Goal: Information Seeking & Learning: Learn about a topic

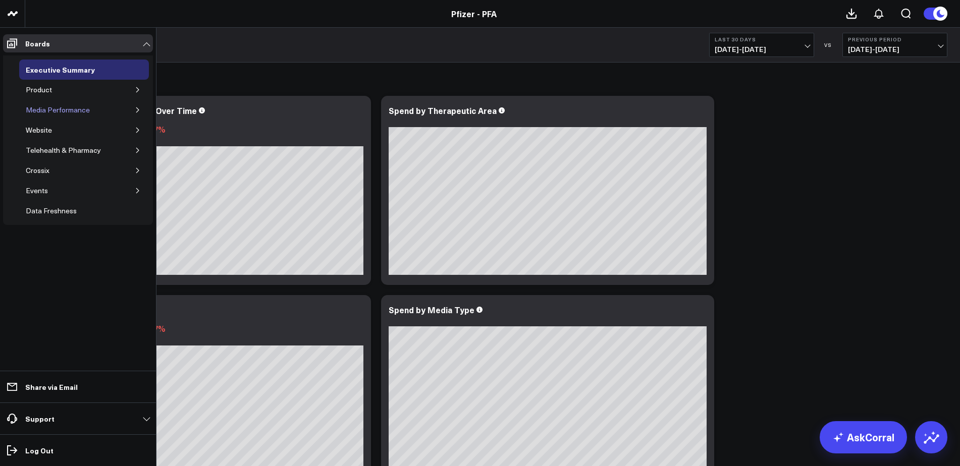
click at [69, 111] on div "Media Performance" at bounding box center [57, 110] width 69 height 12
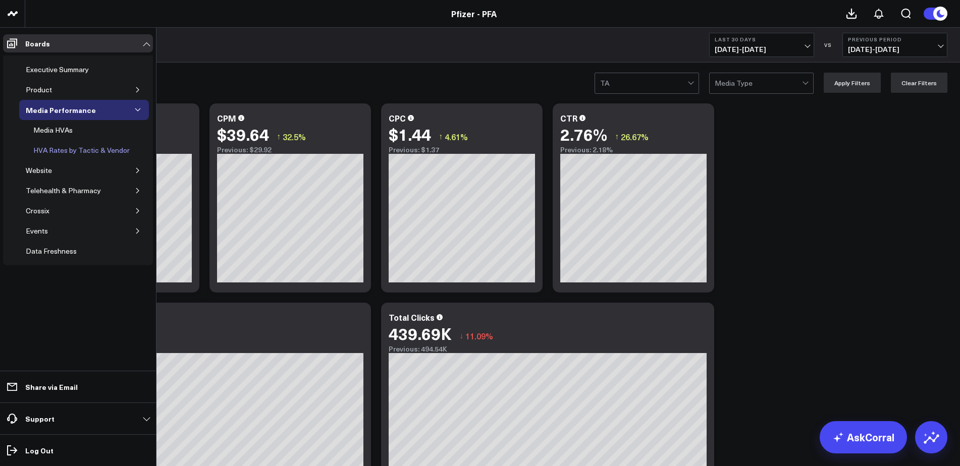
click at [65, 150] on div "HVA Rates by Tactic & Vendor" at bounding box center [81, 150] width 101 height 12
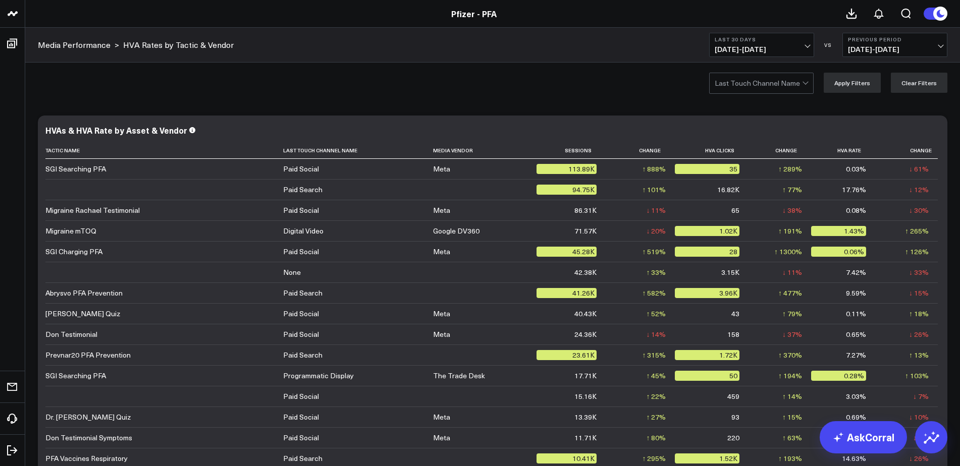
click at [880, 44] on button "Previous Period 08/15/25 - 09/13/25" at bounding box center [894, 45] width 105 height 24
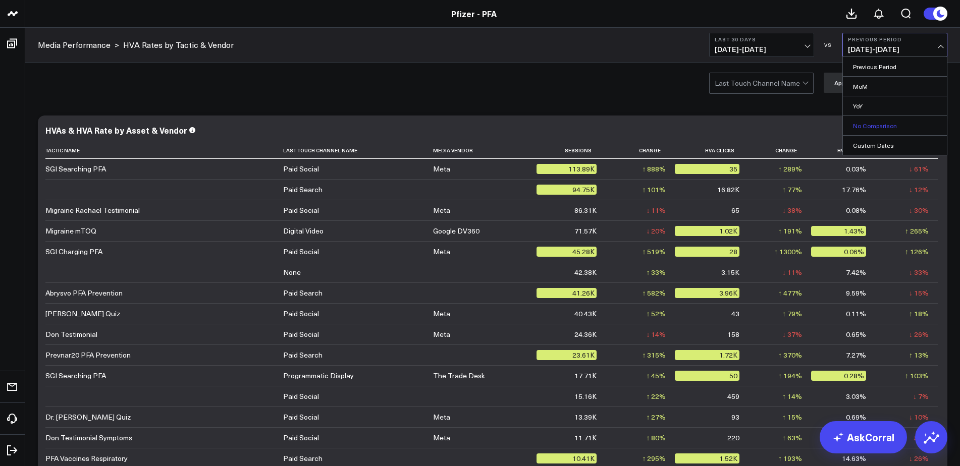
click at [874, 122] on link "No Comparison" at bounding box center [895, 125] width 104 height 19
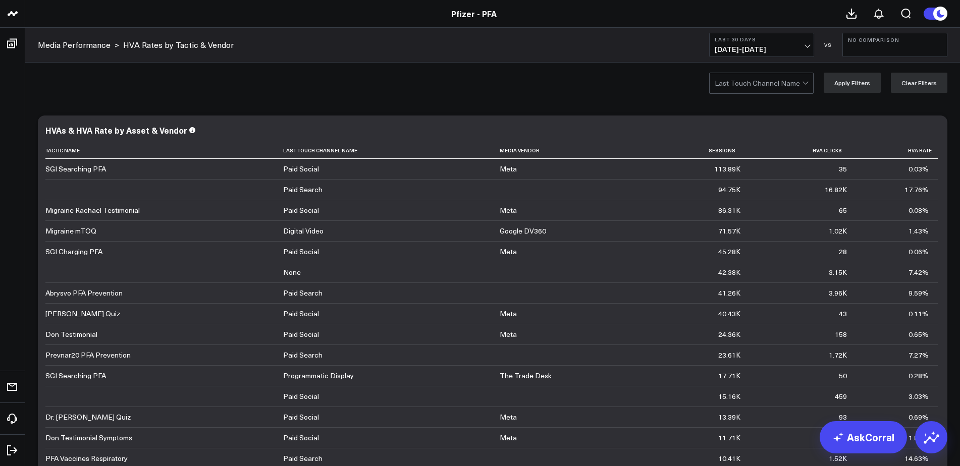
click at [796, 49] on span "[DATE] - [DATE]" at bounding box center [761, 49] width 94 height 8
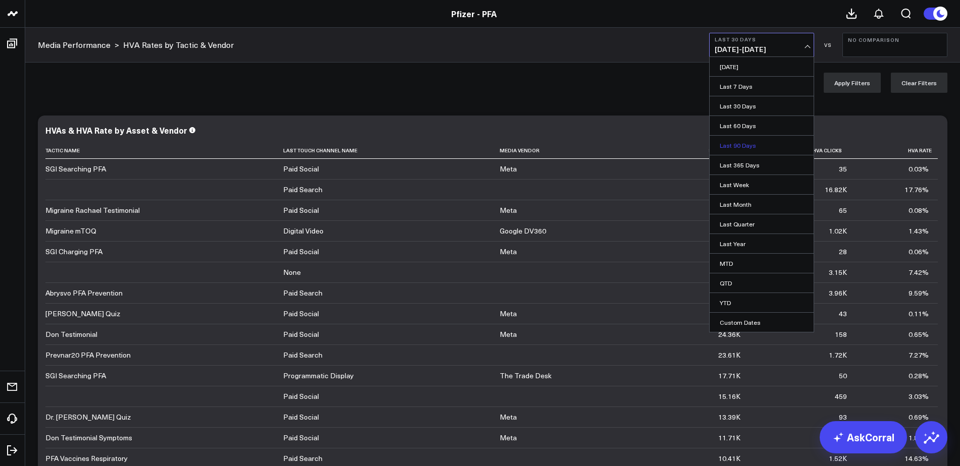
click at [753, 146] on link "Last 90 Days" at bounding box center [761, 145] width 104 height 19
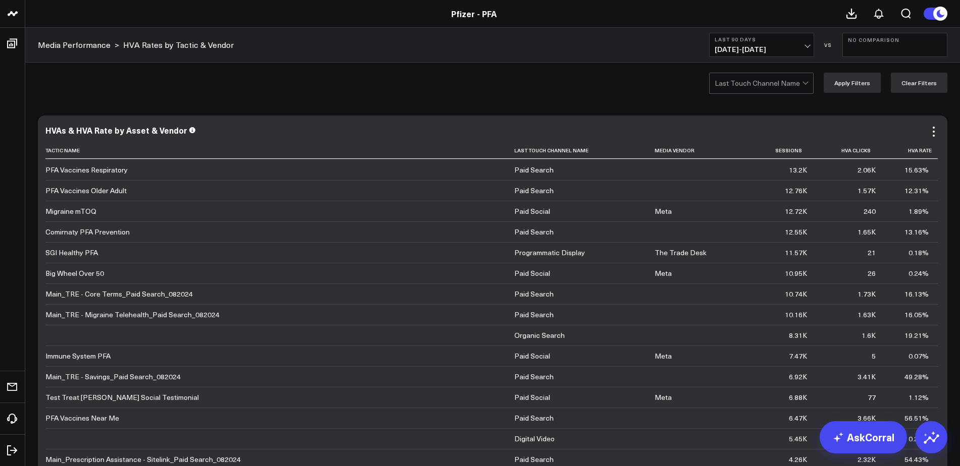
scroll to position [404, 0]
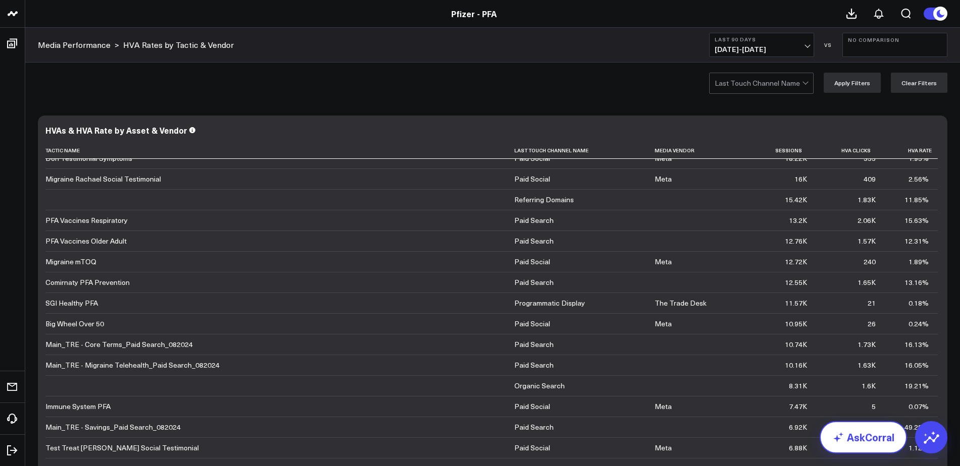
click at [854, 434] on link "AskCorral" at bounding box center [862, 437] width 87 height 32
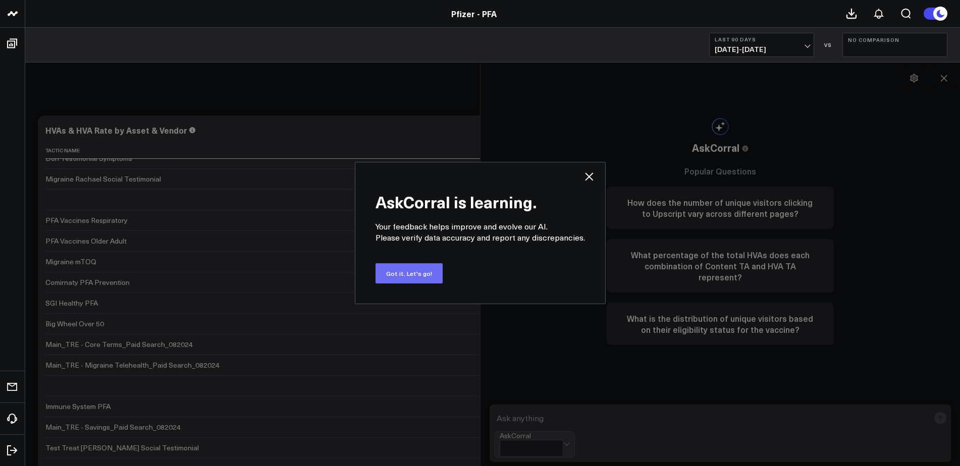
click at [423, 273] on button "Got it. Let's go!" at bounding box center [408, 273] width 67 height 20
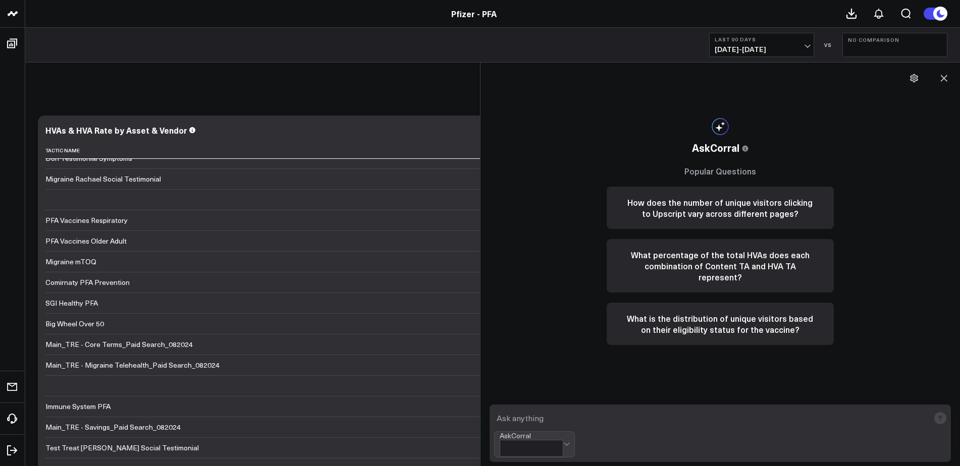
click at [598, 427] on textarea at bounding box center [711, 418] width 435 height 18
type textarea "Can you tell me the blended HVA rate for the mTOQ video across paid social and …"
click at [940, 421] on icon "submit" at bounding box center [939, 418] width 1 height 5
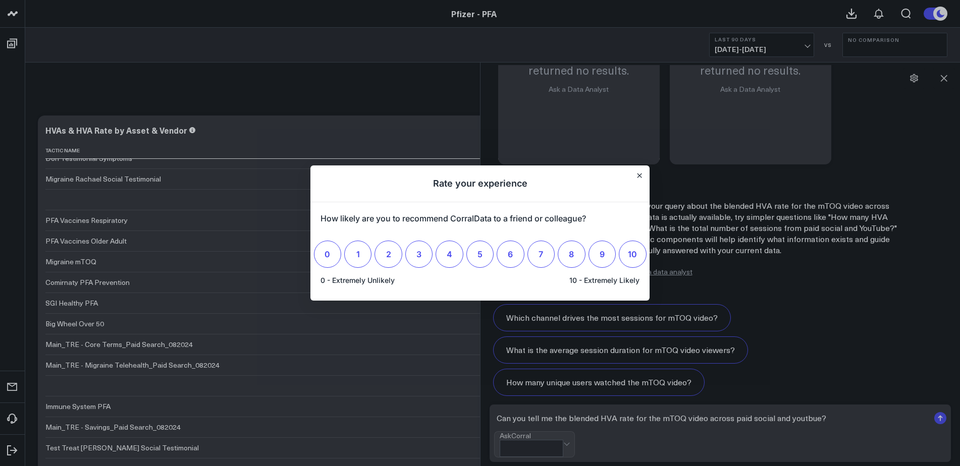
scroll to position [0, 0]
click at [640, 173] on icon "Close" at bounding box center [639, 175] width 5 height 5
click at [640, 174] on icon "Close" at bounding box center [639, 176] width 4 height 4
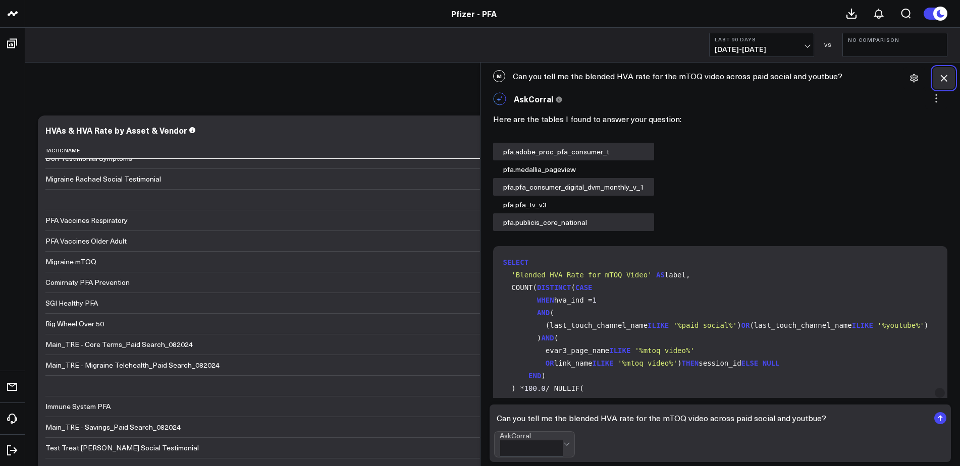
click at [942, 78] on icon at bounding box center [943, 78] width 10 height 10
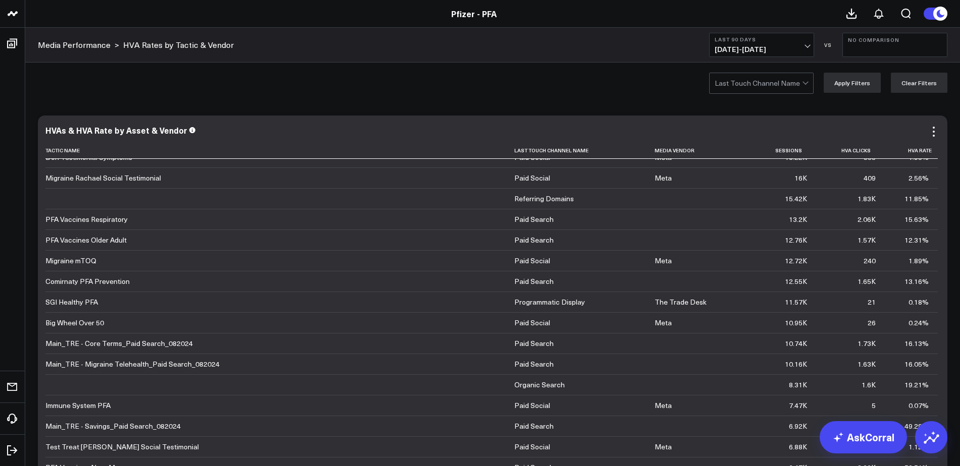
scroll to position [404, 0]
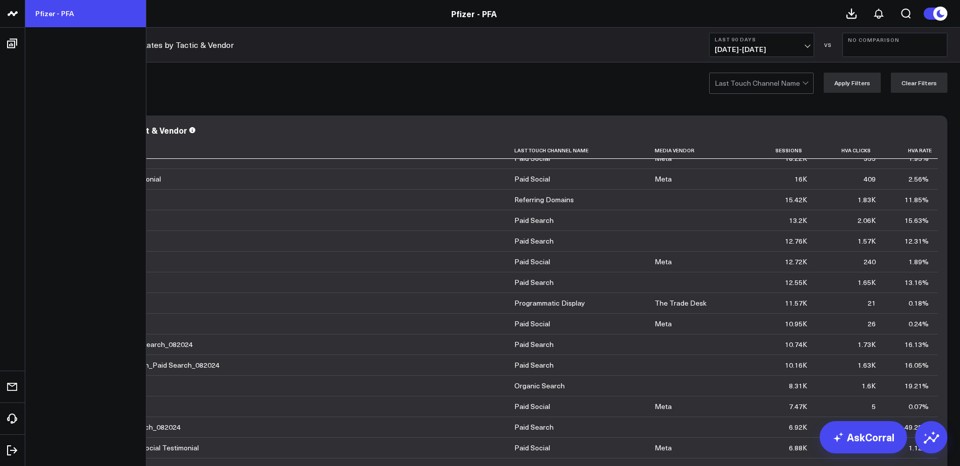
click at [64, 17] on link "Pfizer - PFA" at bounding box center [85, 13] width 121 height 27
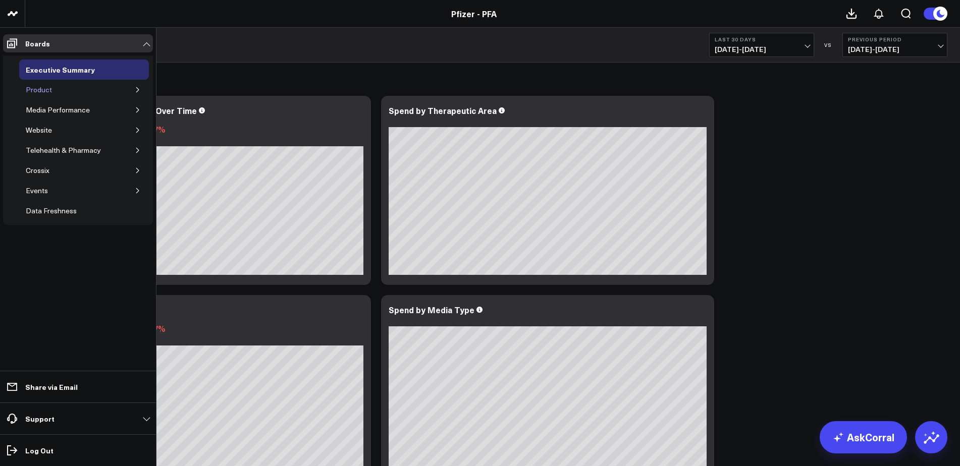
click at [38, 88] on div "Product" at bounding box center [38, 90] width 31 height 12
click at [137, 89] on icon "button" at bounding box center [138, 90] width 6 height 6
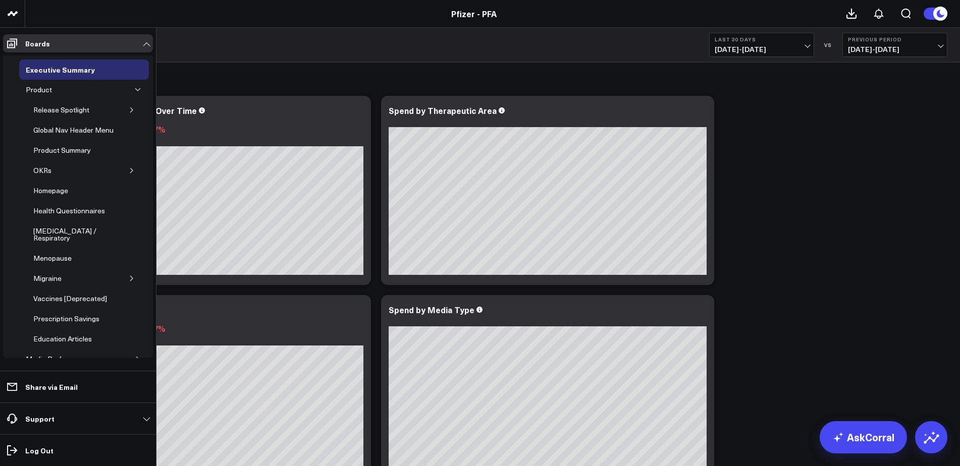
click at [127, 273] on button "button" at bounding box center [132, 278] width 10 height 10
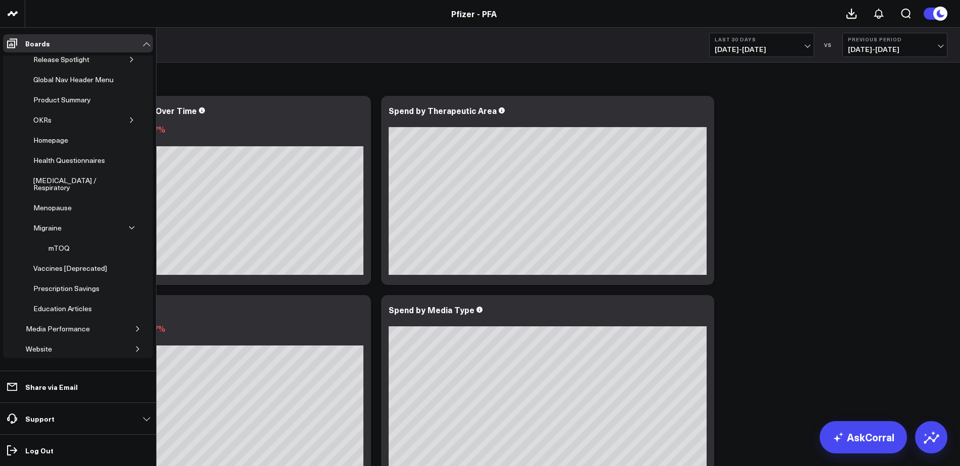
scroll to position [101, 0]
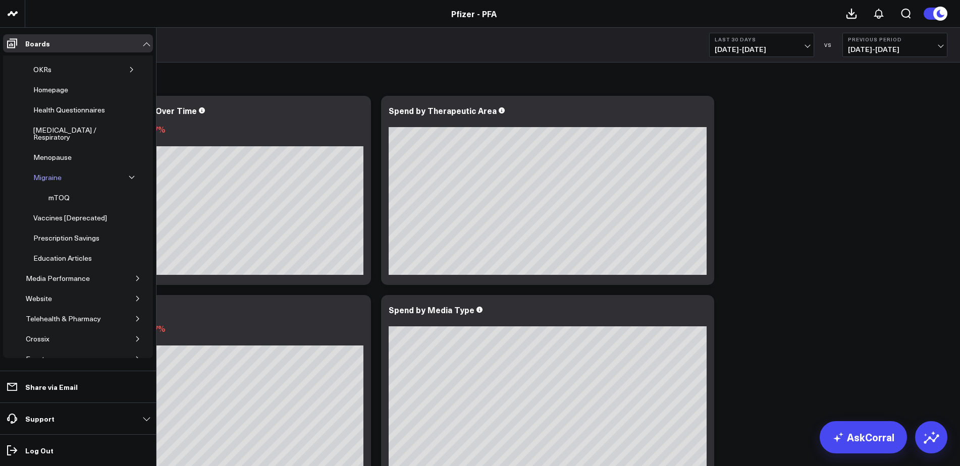
click at [54, 172] on div "Migraine" at bounding box center [47, 178] width 33 height 12
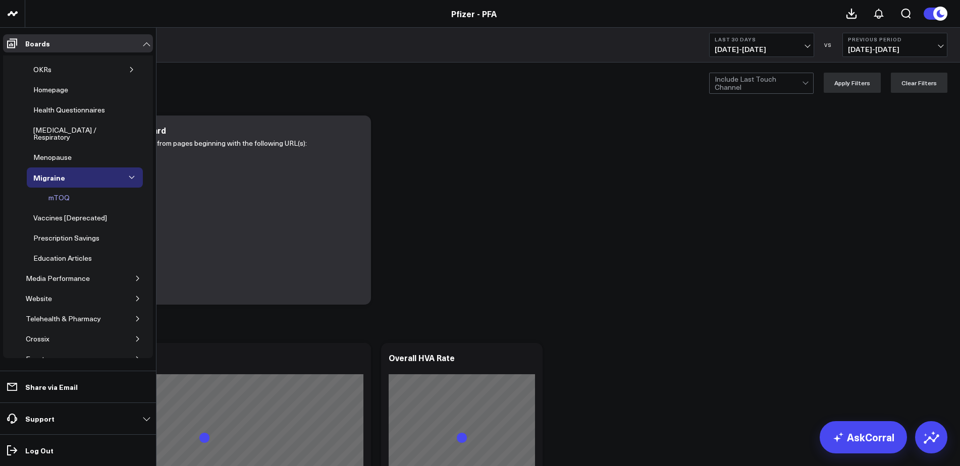
click at [61, 192] on div "mTOQ" at bounding box center [59, 198] width 26 height 12
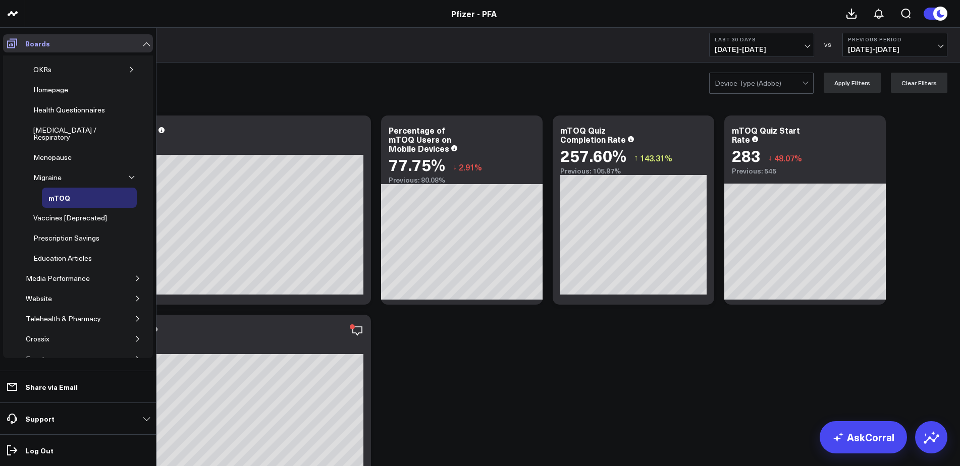
scroll to position [87, 0]
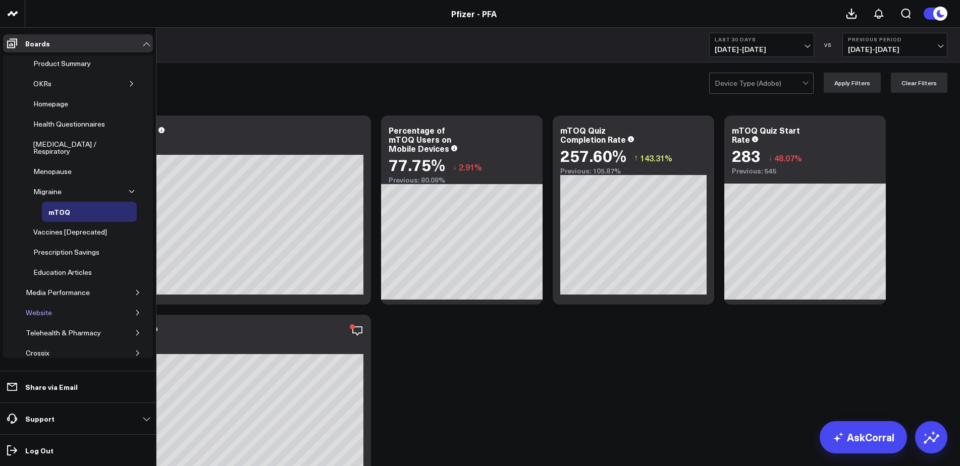
click at [49, 307] on div "Website" at bounding box center [38, 313] width 31 height 12
click at [135, 310] on icon "button" at bounding box center [138, 313] width 6 height 6
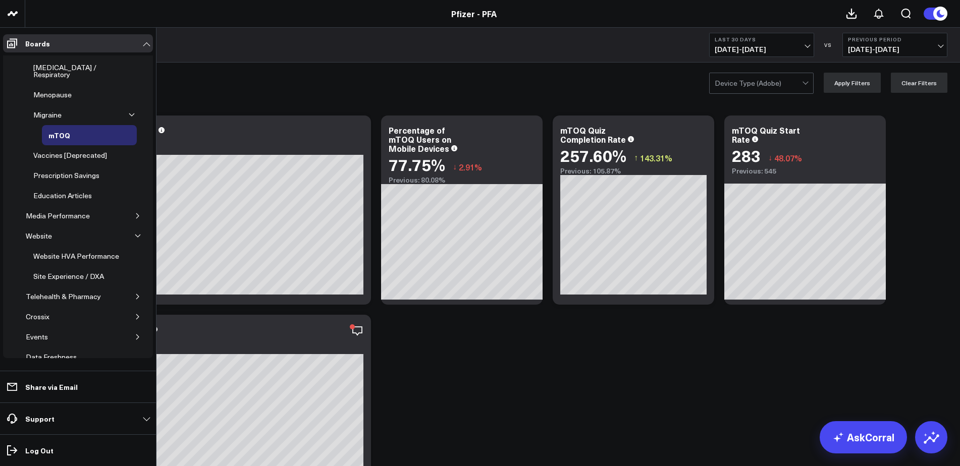
scroll to position [170, 0]
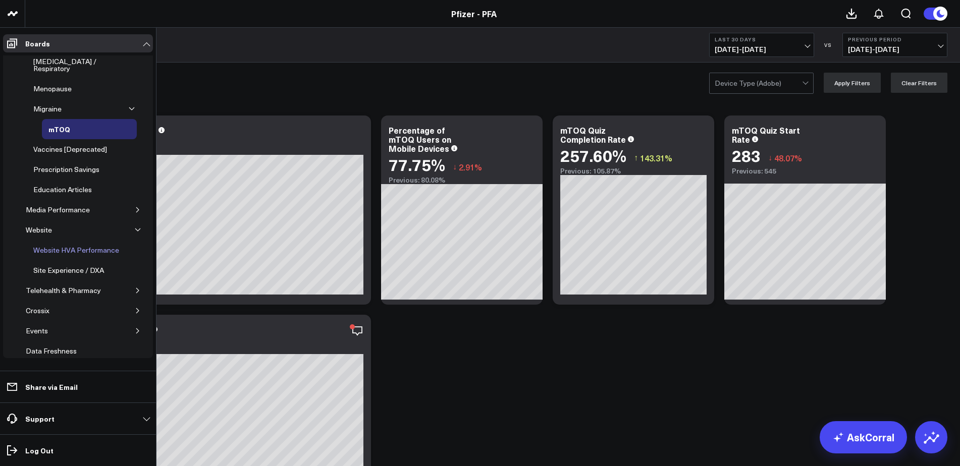
click at [81, 244] on div "Website HVA Performance" at bounding box center [76, 250] width 91 height 12
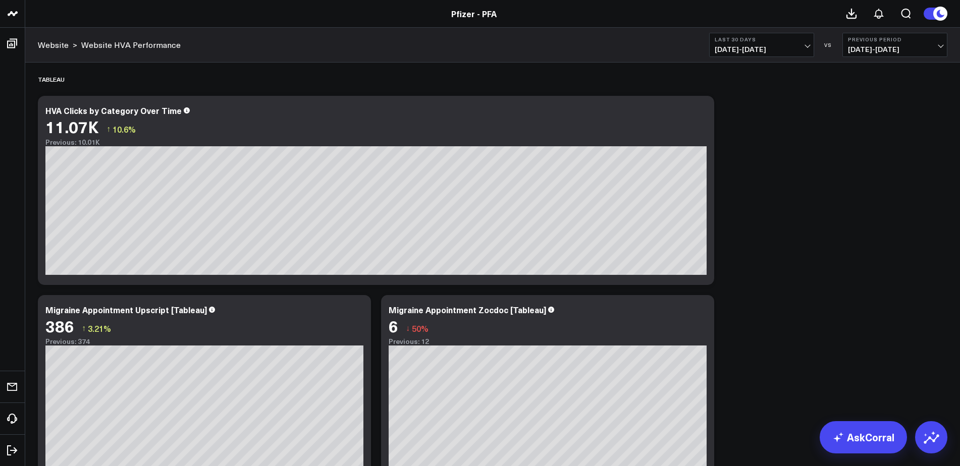
scroll to position [92, 0]
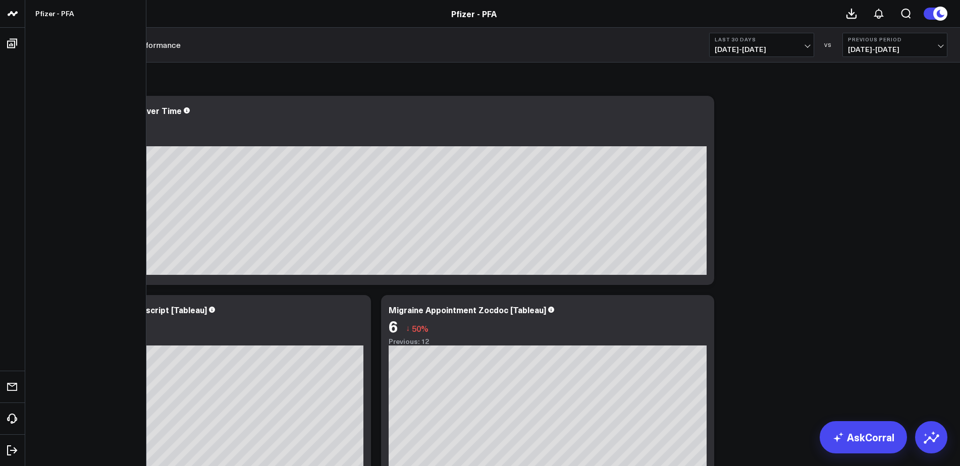
click at [14, 13] on icon at bounding box center [13, 14] width 12 height 12
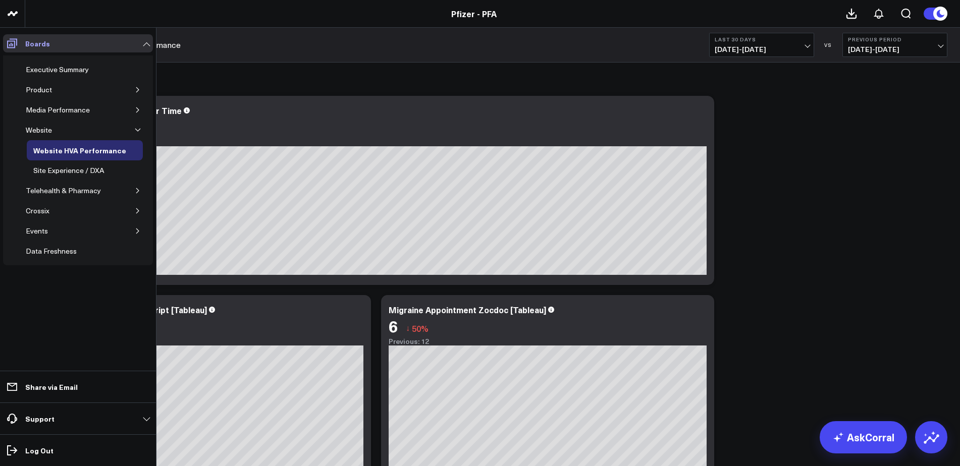
click at [18, 42] on icon at bounding box center [12, 43] width 12 height 12
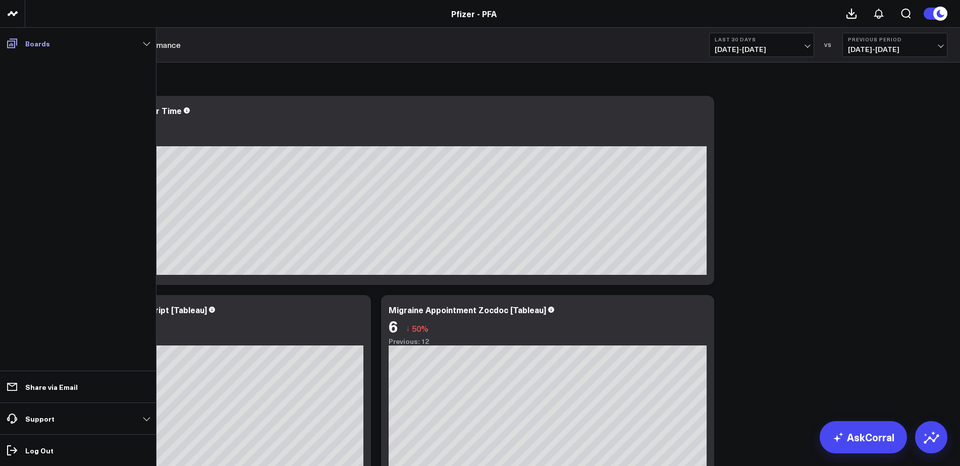
click at [25, 42] on link "Boards" at bounding box center [78, 43] width 150 height 18
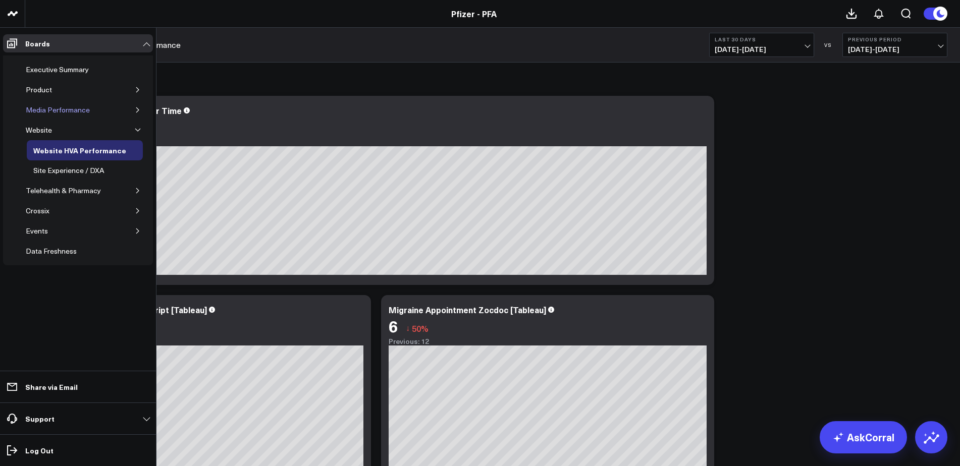
click at [51, 108] on div "Media Performance" at bounding box center [57, 110] width 69 height 12
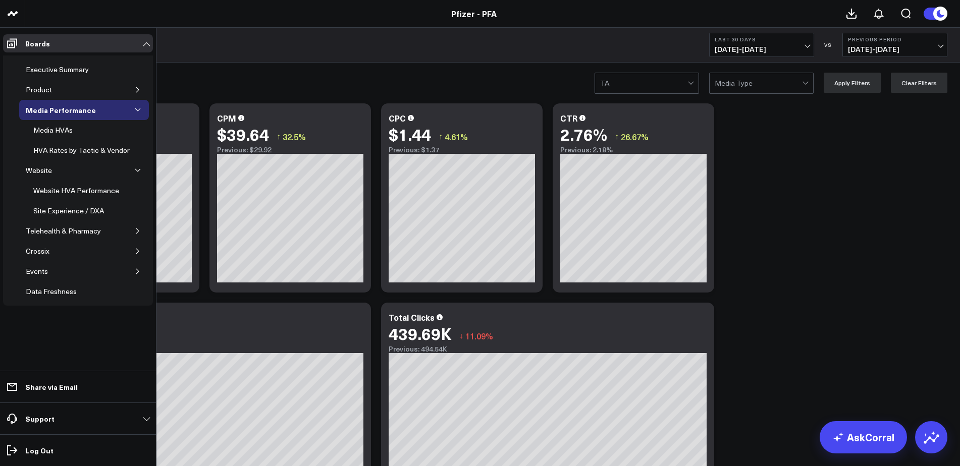
click at [139, 108] on icon "button" at bounding box center [138, 110] width 6 height 6
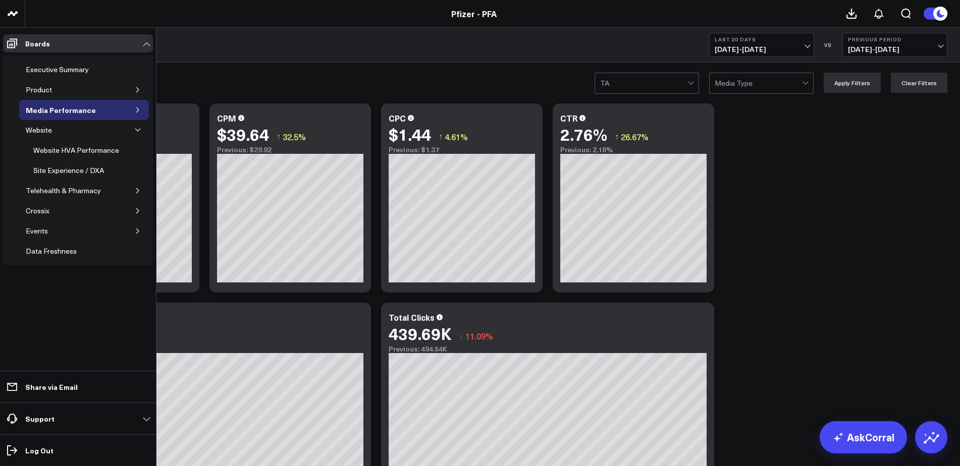
click at [139, 108] on icon "button" at bounding box center [138, 110] width 6 height 6
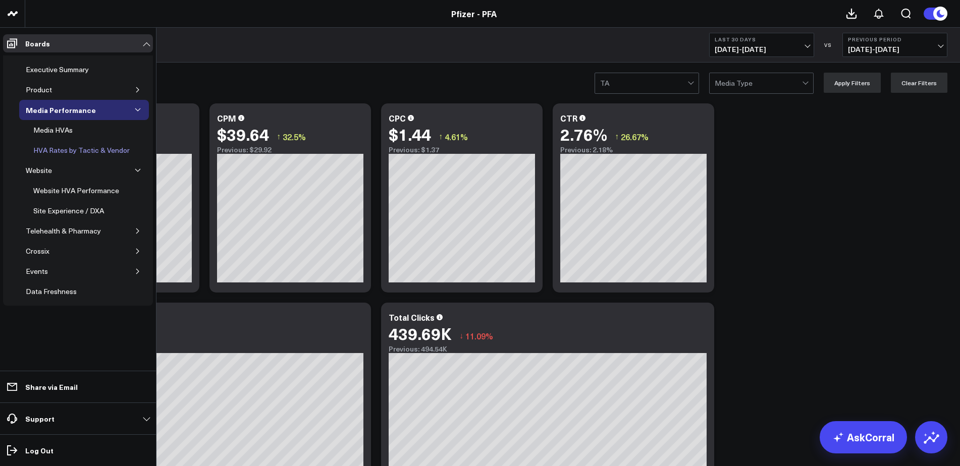
click at [69, 146] on div "HVA Rates by Tactic & Vendor" at bounding box center [81, 150] width 101 height 12
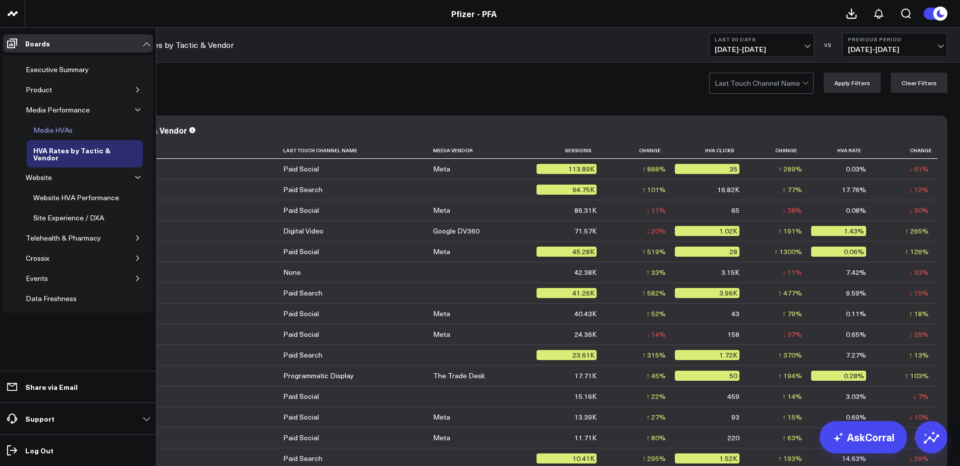
click at [47, 131] on div "Media HVAs" at bounding box center [53, 130] width 44 height 12
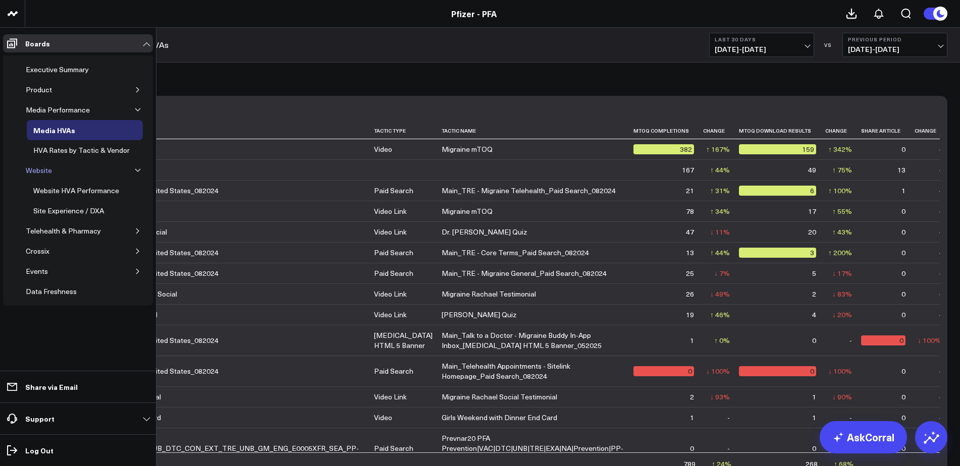
click at [41, 167] on div "Website" at bounding box center [38, 170] width 31 height 12
click at [43, 90] on div "Product" at bounding box center [38, 90] width 31 height 12
click at [137, 89] on icon "button" at bounding box center [138, 90] width 6 height 6
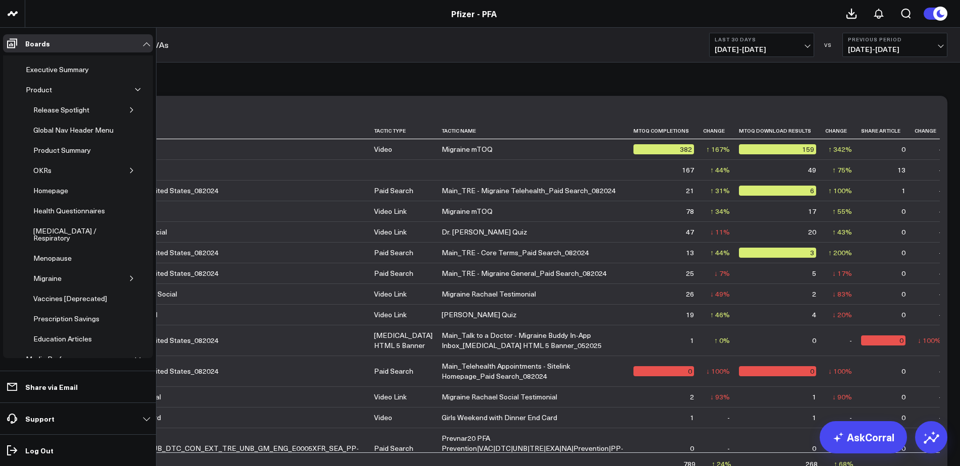
click at [127, 273] on button "button" at bounding box center [132, 278] width 10 height 10
click at [68, 293] on div "mTOQ" at bounding box center [59, 299] width 26 height 12
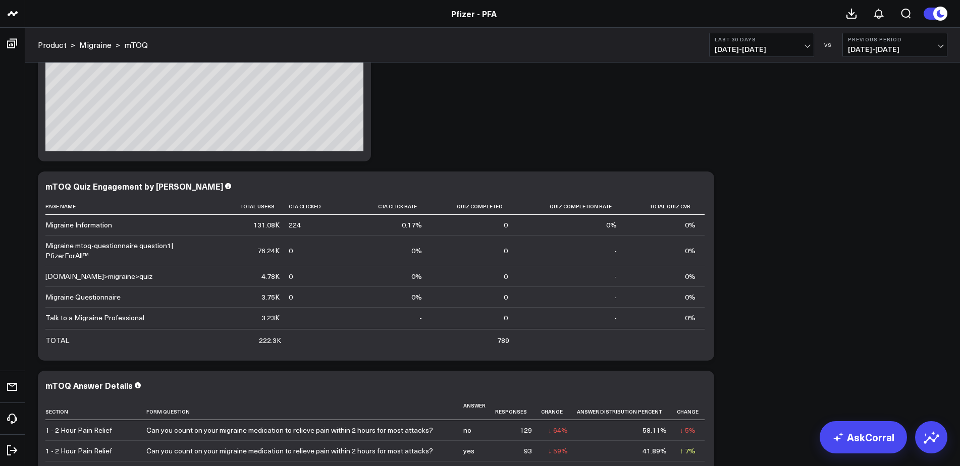
click at [801, 46] on span "[DATE] - [DATE]" at bounding box center [761, 49] width 94 height 8
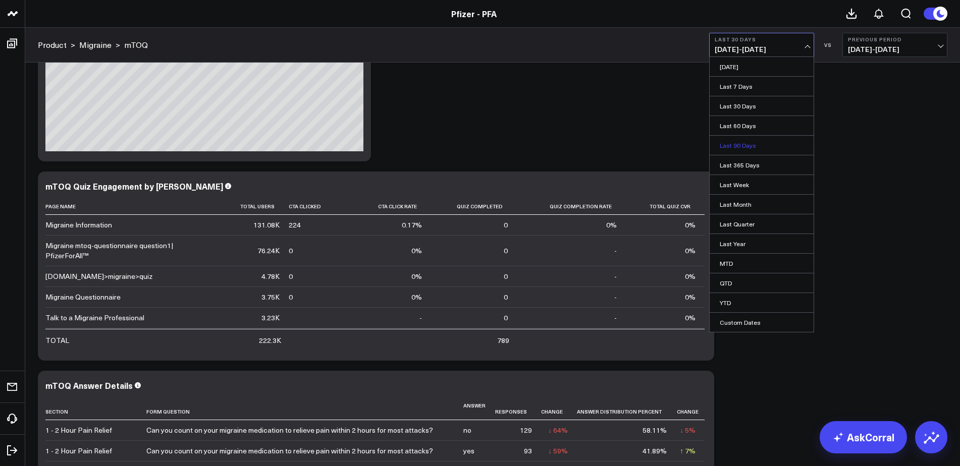
click at [743, 146] on link "Last 90 Days" at bounding box center [761, 145] width 104 height 19
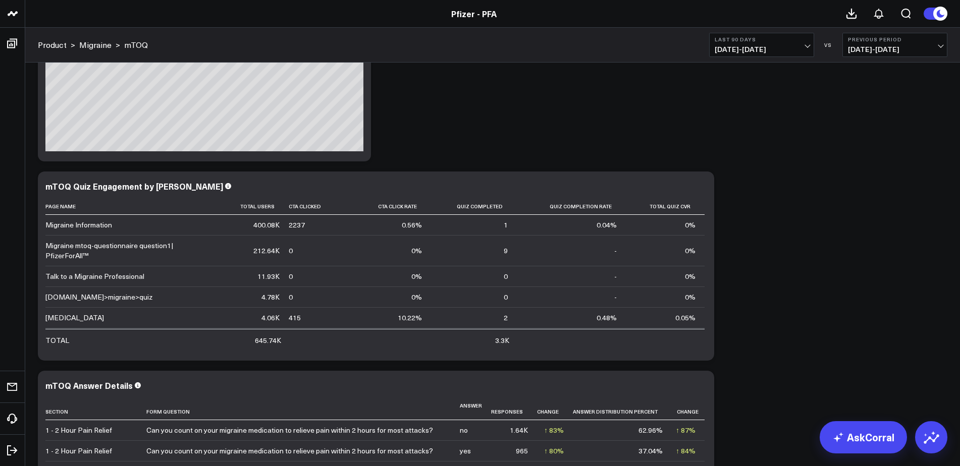
click at [857, 47] on span "[DATE] - [DATE]" at bounding box center [895, 49] width 94 height 8
click at [863, 123] on link "No Comparison" at bounding box center [895, 125] width 104 height 19
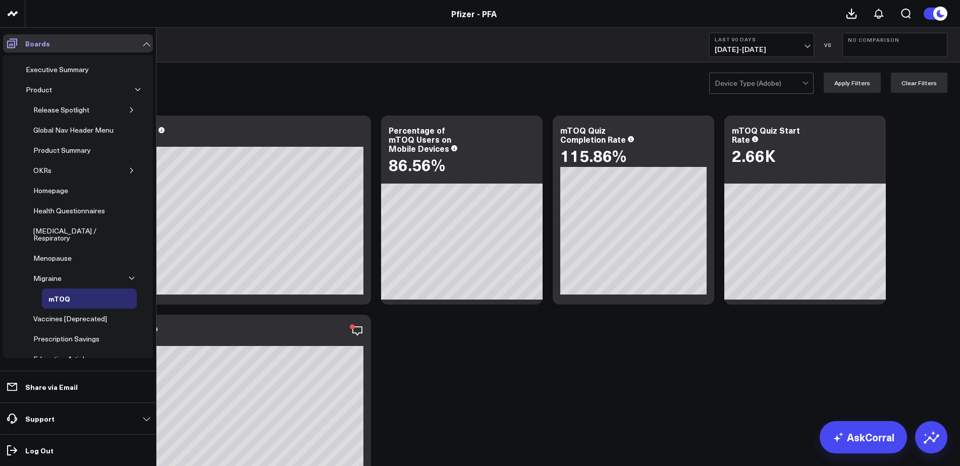
click at [32, 44] on p "Boards" at bounding box center [37, 43] width 25 height 8
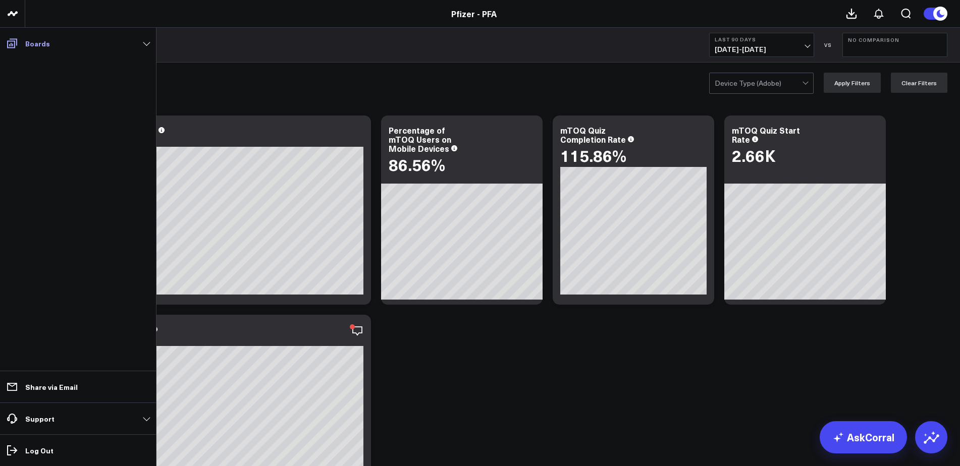
click at [12, 43] on icon at bounding box center [12, 44] width 10 height 10
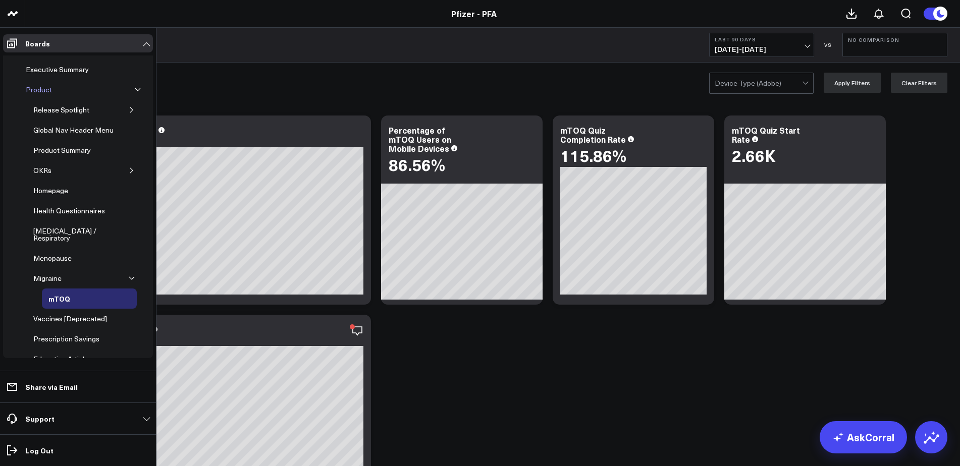
click at [44, 91] on div "Product" at bounding box center [38, 90] width 31 height 12
click at [135, 89] on icon "button" at bounding box center [138, 90] width 6 height 6
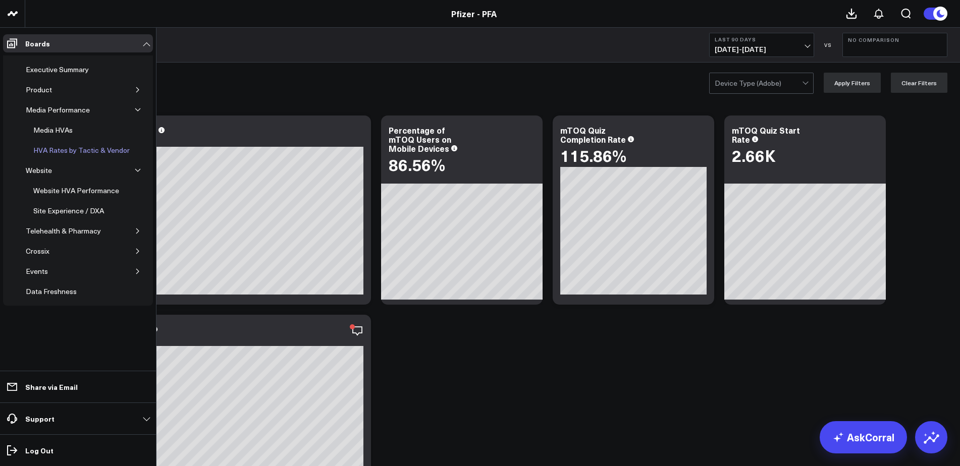
click at [64, 148] on div "HVA Rates by Tactic & Vendor" at bounding box center [81, 150] width 101 height 12
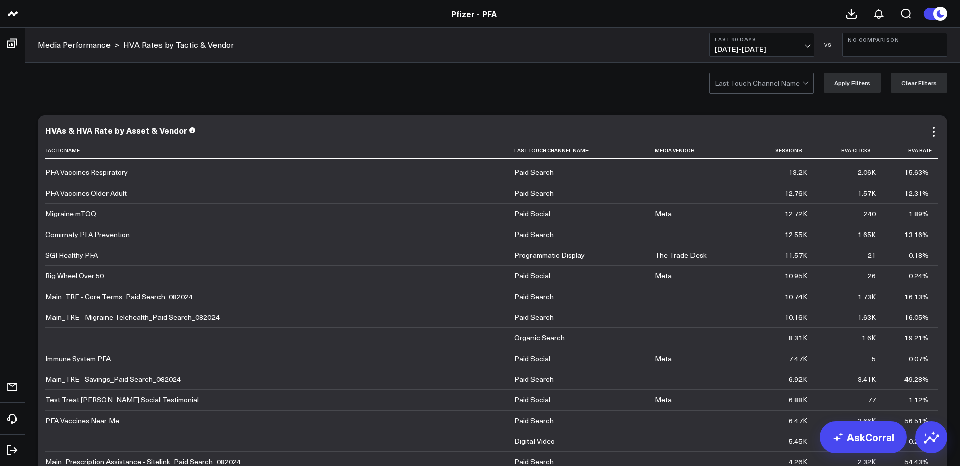
scroll to position [454, 0]
click at [785, 49] on span "[DATE] - [DATE]" at bounding box center [761, 49] width 94 height 8
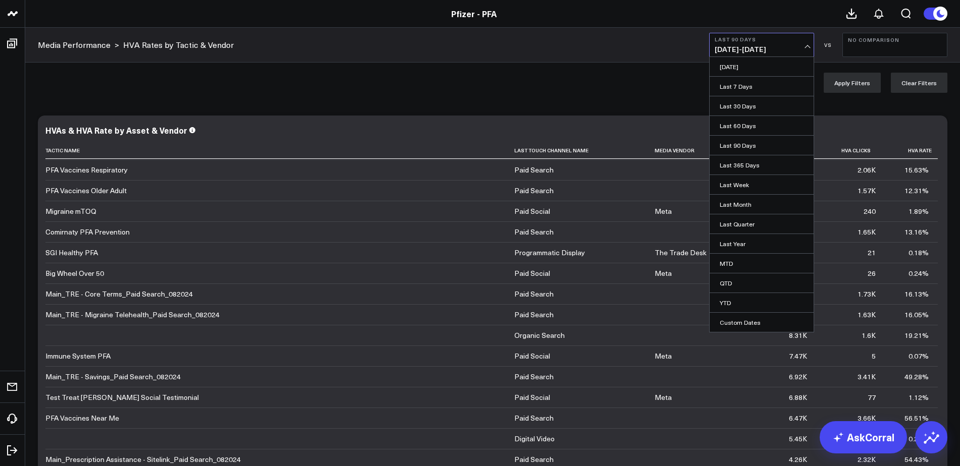
click at [785, 49] on span "[DATE] - [DATE]" at bounding box center [761, 49] width 94 height 8
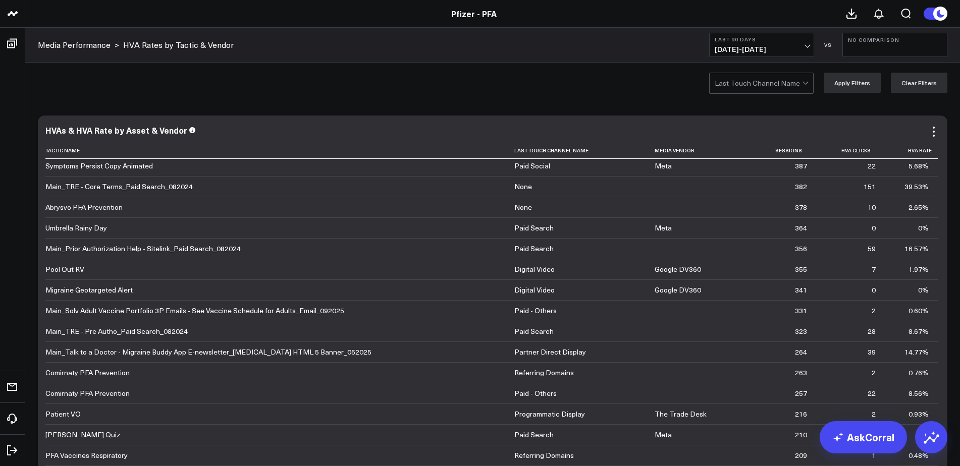
scroll to position [1362, 0]
